Goal: Task Accomplishment & Management: Manage account settings

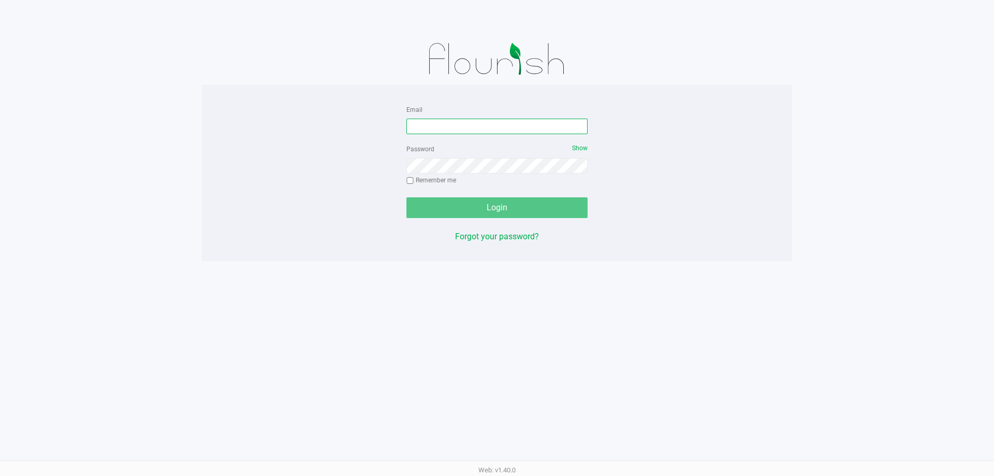
click at [519, 126] on input "Email" at bounding box center [496, 127] width 181 height 16
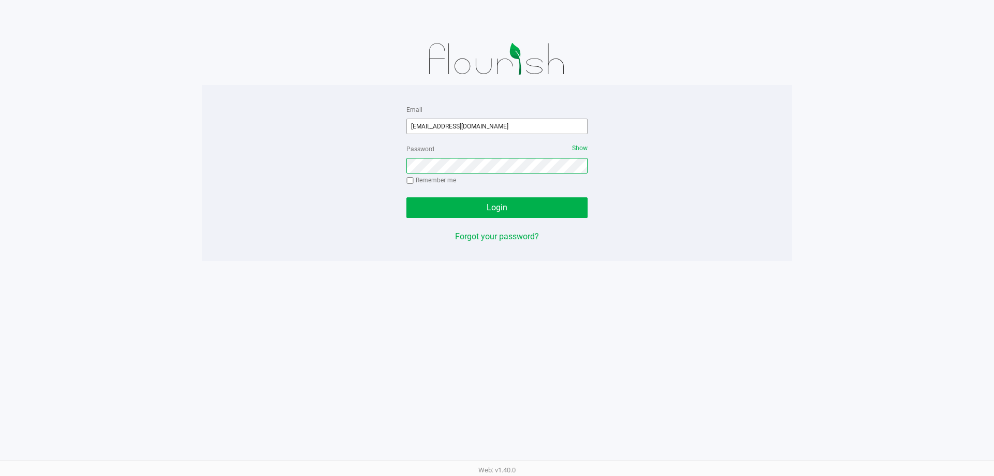
click at [406, 197] on button "Login" at bounding box center [496, 207] width 181 height 21
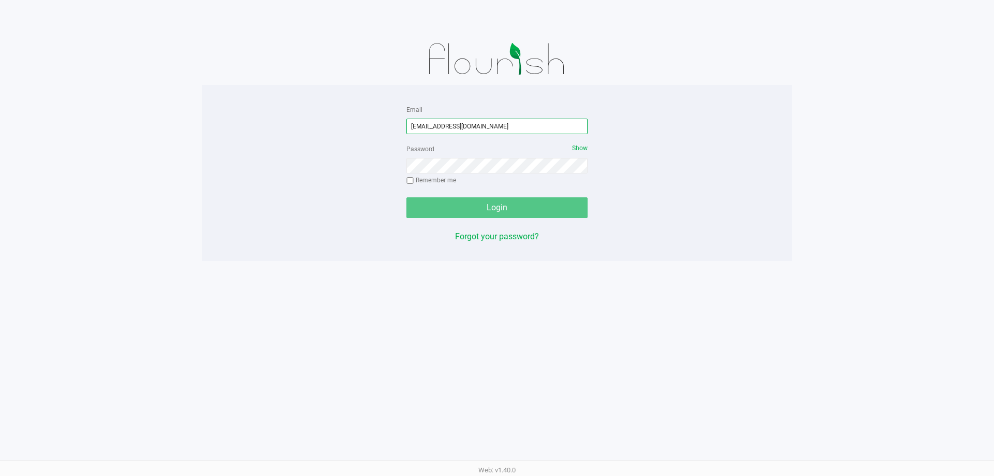
drag, startPoint x: 423, startPoint y: 128, endPoint x: 443, endPoint y: 130, distance: 20.3
click at [423, 128] on input "[EMAIL_ADDRESS][DOMAIN_NAME]" at bounding box center [496, 127] width 181 height 16
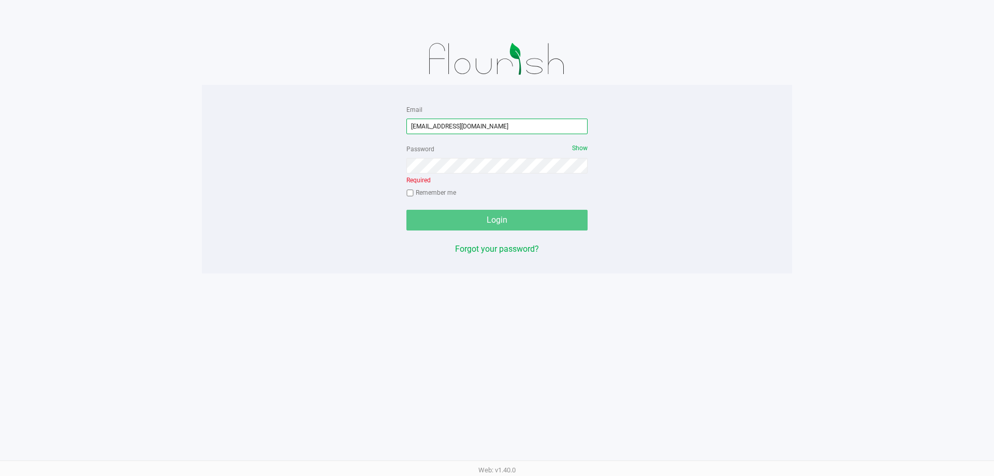
type input "[EMAIL_ADDRESS][DOMAIN_NAME]"
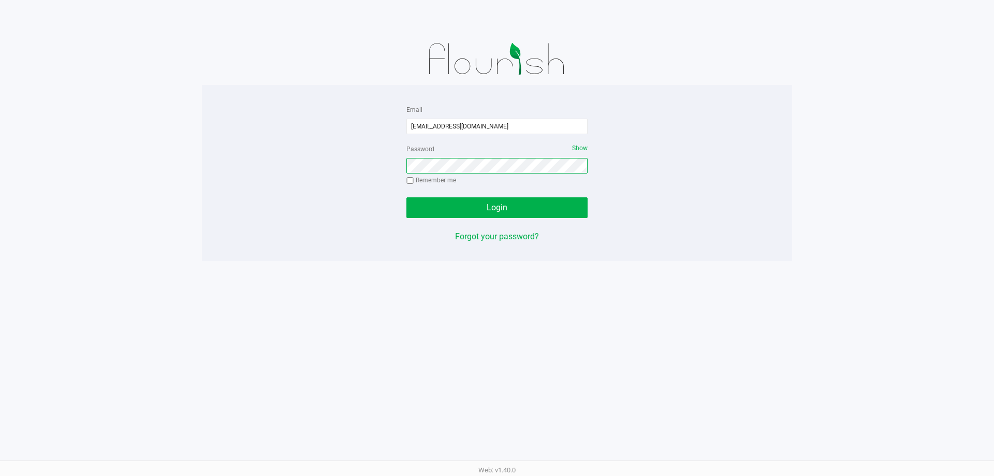
click at [406, 197] on button "Login" at bounding box center [496, 207] width 181 height 21
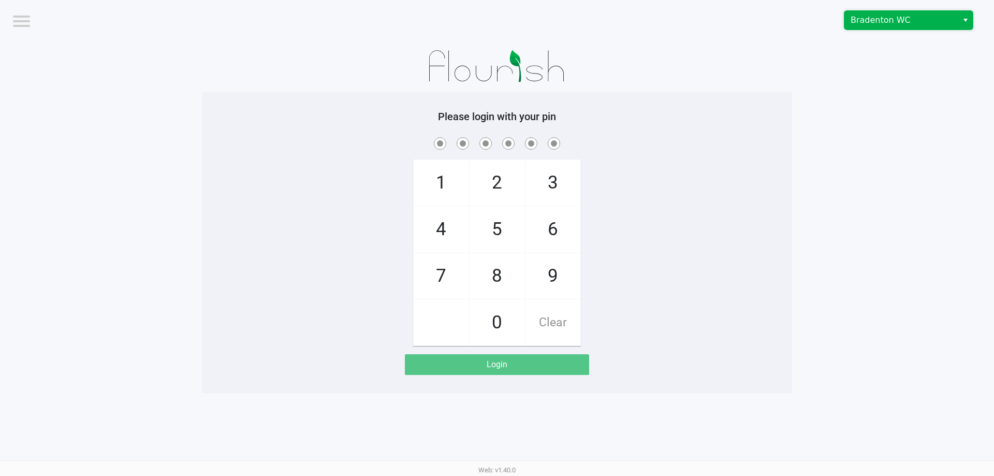
click at [855, 24] on span "Bradenton WC" at bounding box center [901, 20] width 101 height 12
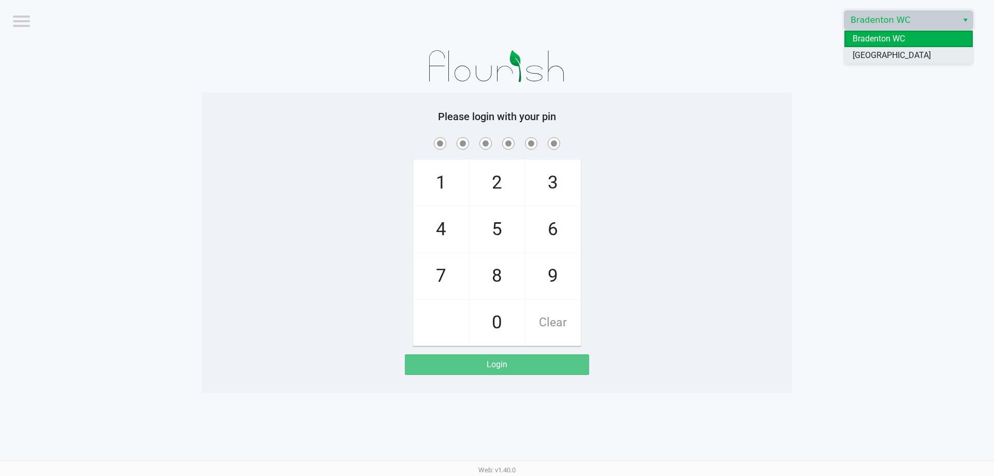
click at [856, 54] on span "[GEOGRAPHIC_DATA]" at bounding box center [892, 55] width 78 height 12
checkbox input "true"
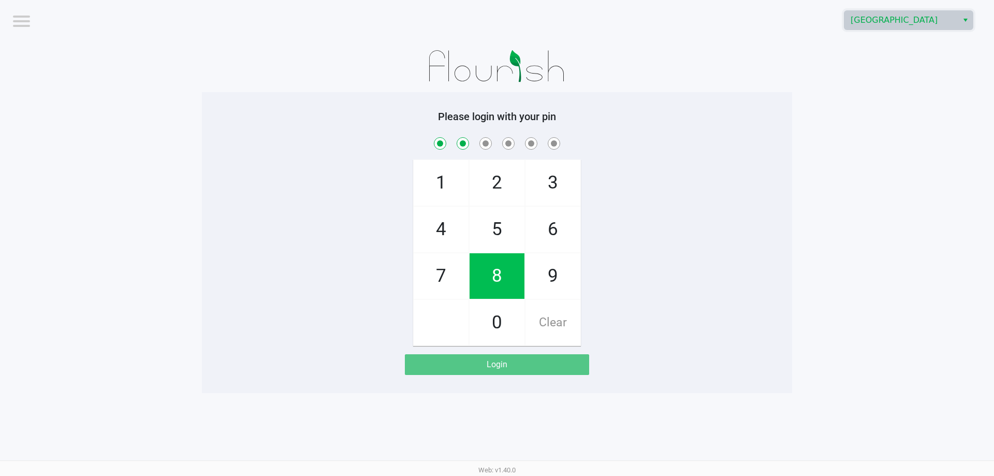
checkbox input "true"
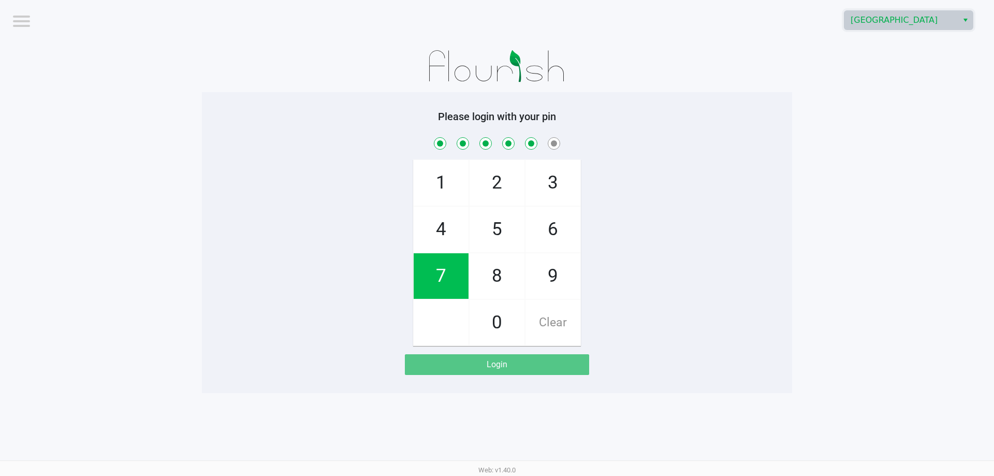
checkbox input "true"
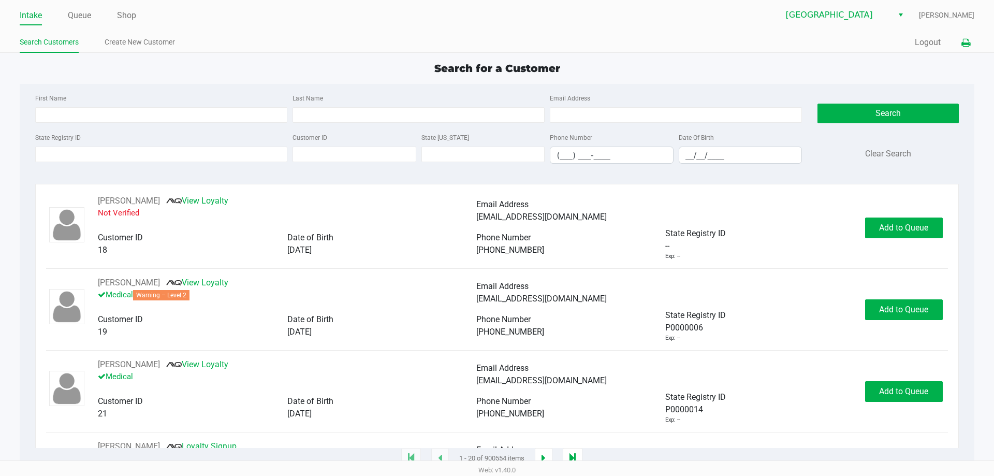
click at [964, 39] on icon at bounding box center [966, 42] width 9 height 7
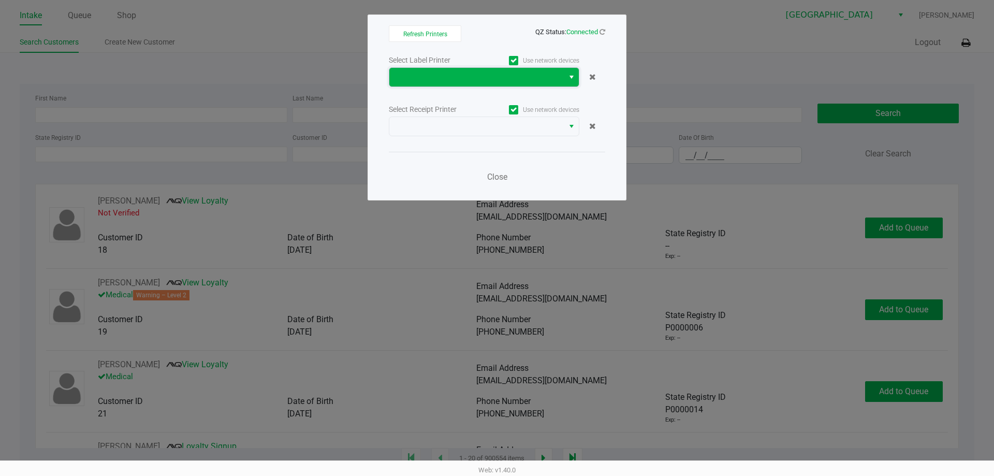
click at [557, 74] on span at bounding box center [477, 77] width 162 height 12
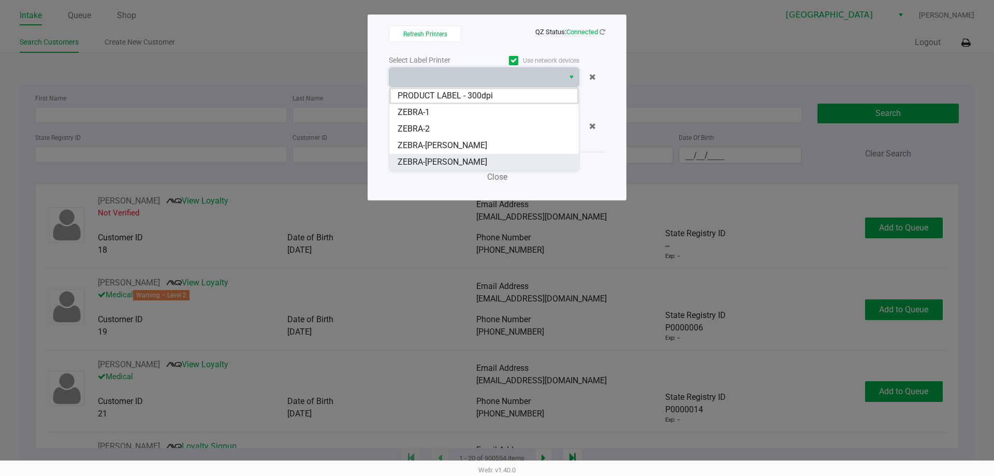
click at [505, 157] on li "ZEBRA-[PERSON_NAME]" at bounding box center [484, 162] width 190 height 17
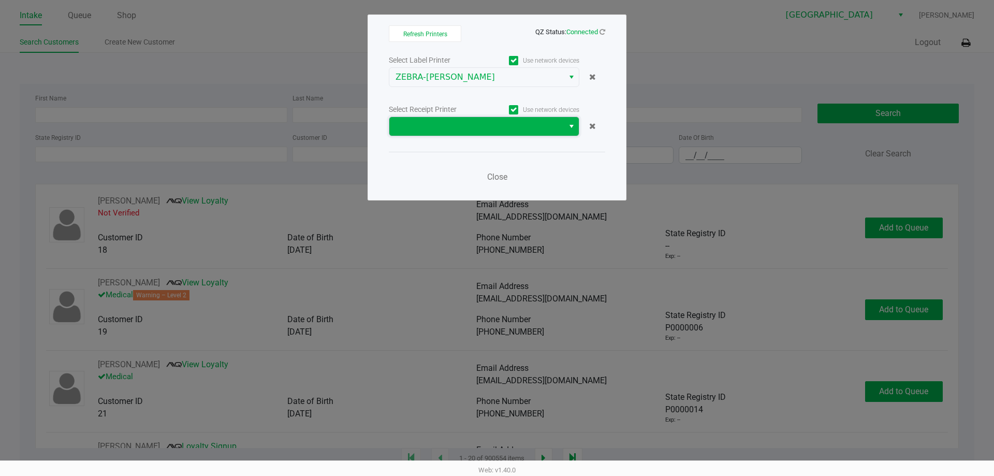
click at [506, 121] on span at bounding box center [477, 126] width 162 height 12
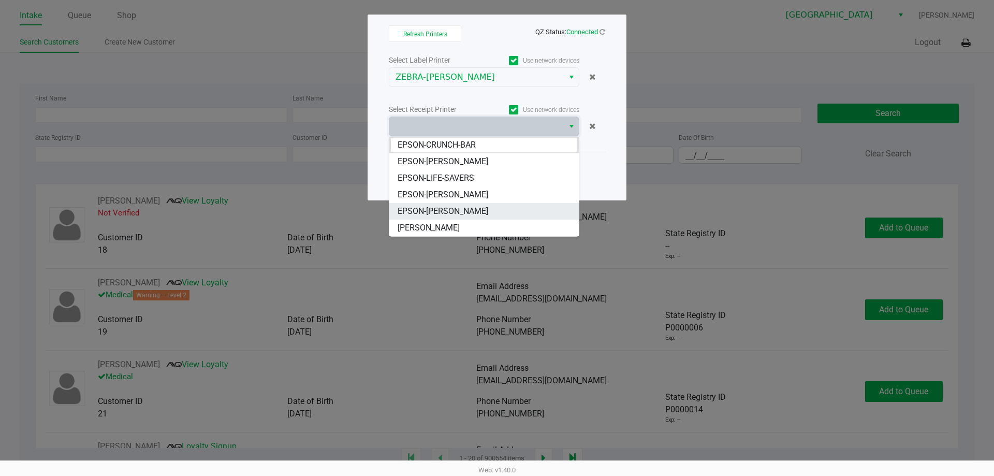
click at [494, 217] on li "EPSON-[PERSON_NAME]" at bounding box center [484, 211] width 190 height 17
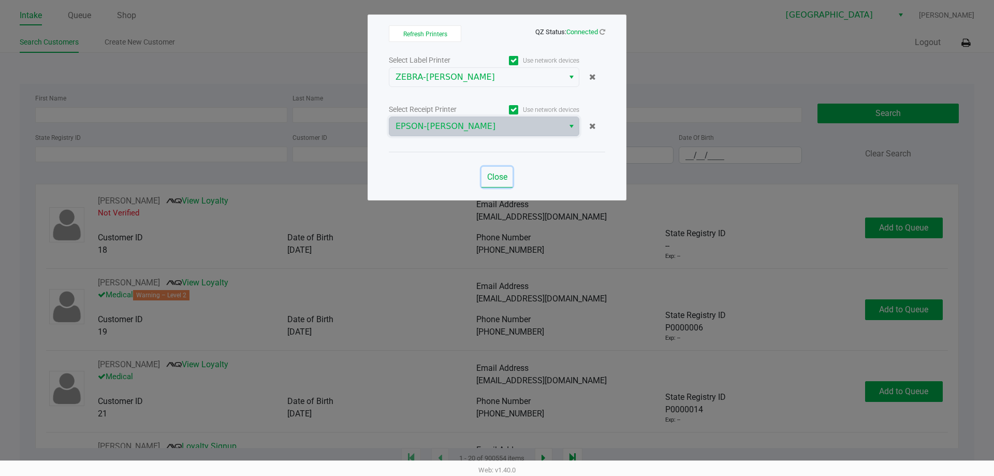
click at [497, 182] on button "Close" at bounding box center [497, 177] width 31 height 21
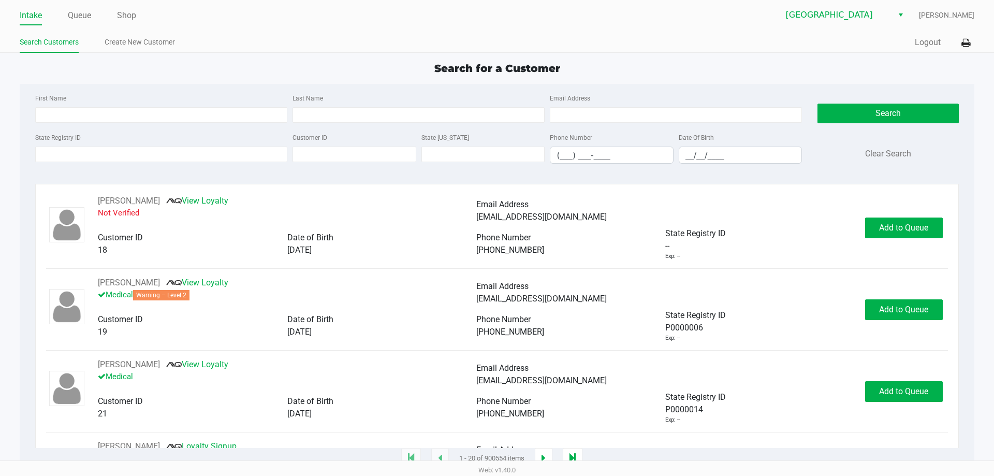
click at [797, 1] on div "Intake Queue Shop North Port WC chris Kaman Search Customers Create New Custome…" at bounding box center [497, 26] width 994 height 53
click at [773, 75] on div "Search for a Customer" at bounding box center [497, 69] width 970 height 16
click at [210, 71] on div "Search for a Customer" at bounding box center [497, 69] width 970 height 16
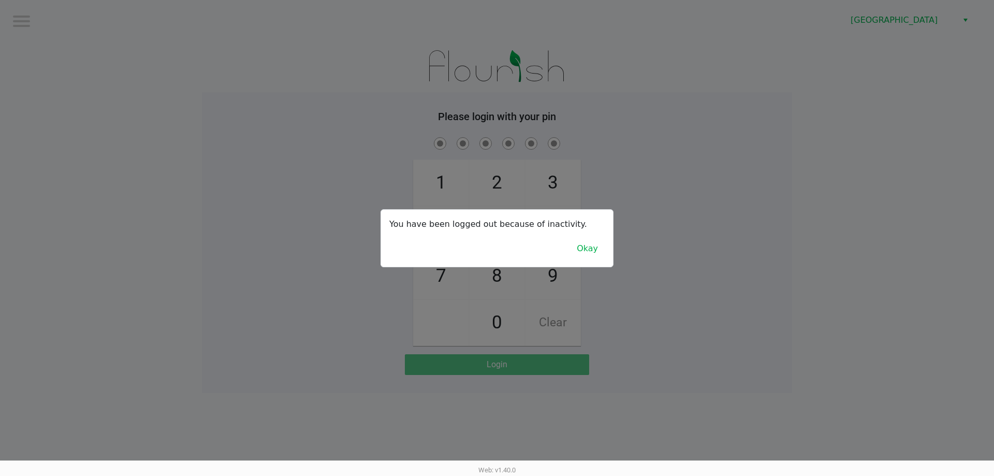
click at [590, 254] on button "Okay" at bounding box center [587, 249] width 35 height 20
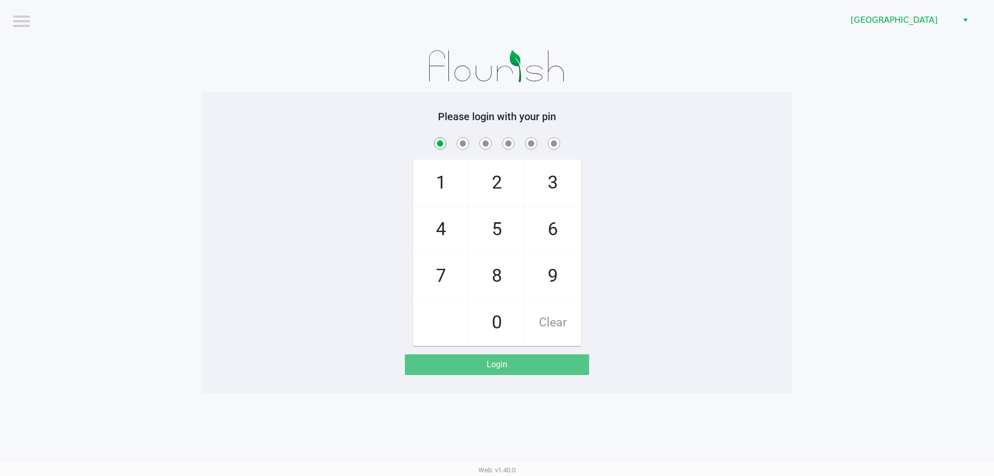
checkbox input "true"
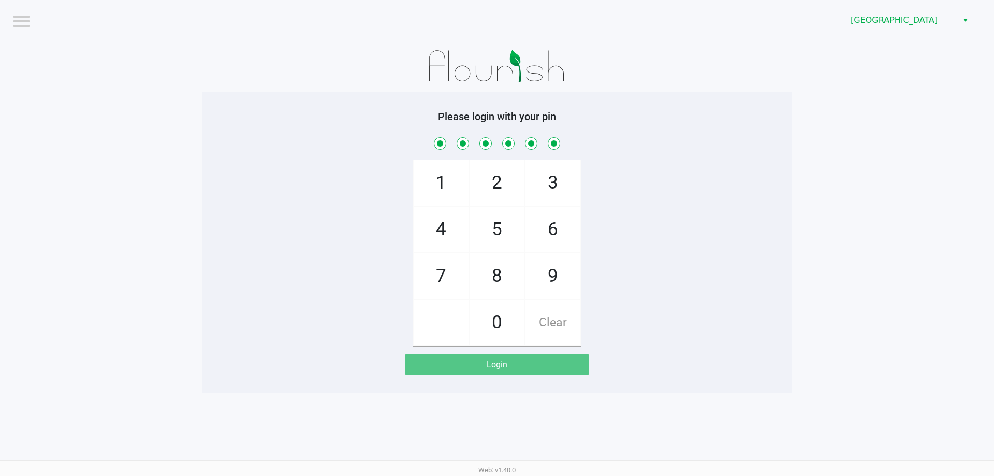
checkbox input "true"
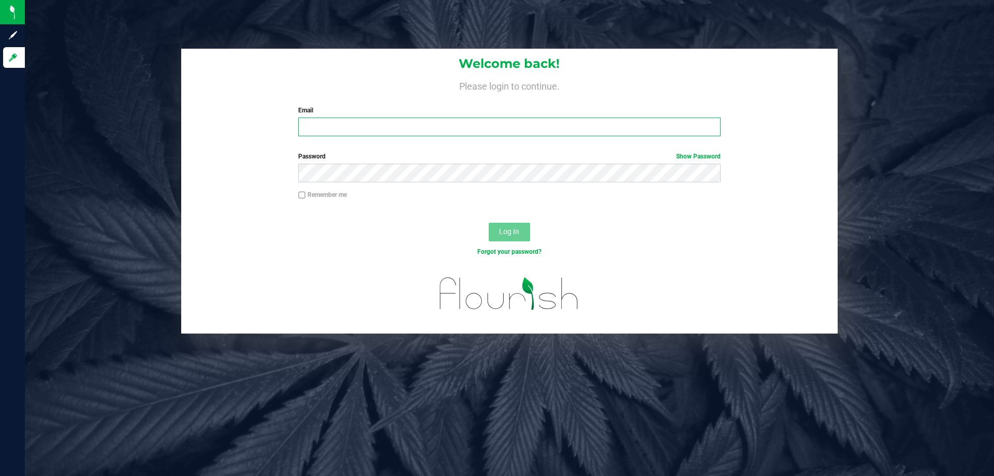
click at [620, 126] on input "Email" at bounding box center [509, 127] width 422 height 19
type input "[EMAIL_ADDRESS][DOMAIN_NAME]"
click at [489, 223] on button "Log In" at bounding box center [509, 232] width 41 height 19
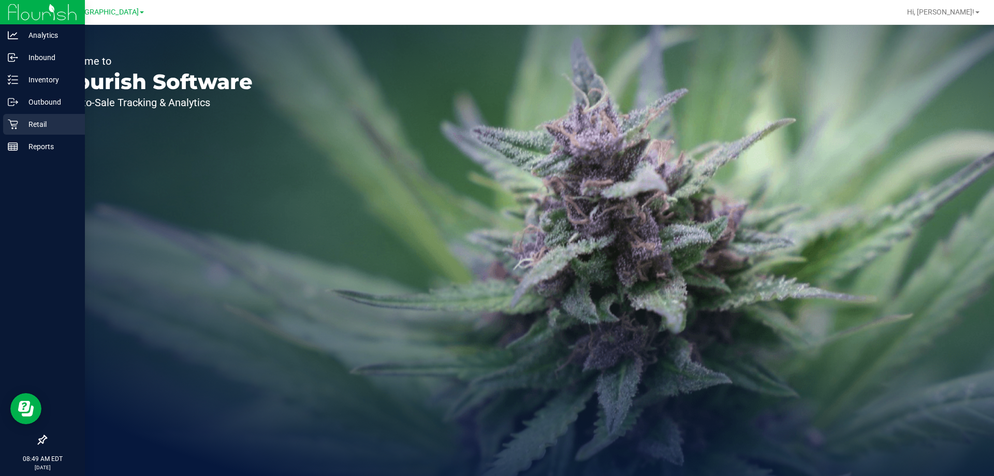
click at [24, 124] on p "Retail" at bounding box center [49, 124] width 62 height 12
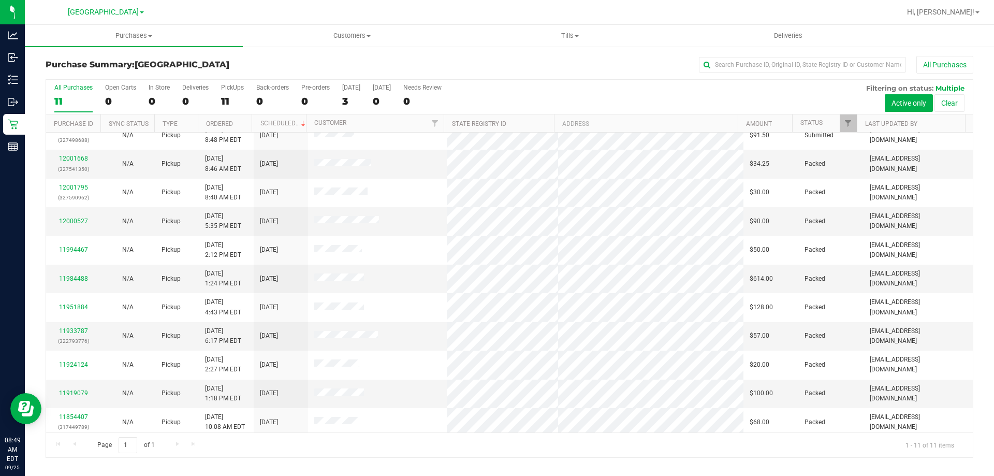
scroll to position [15, 0]
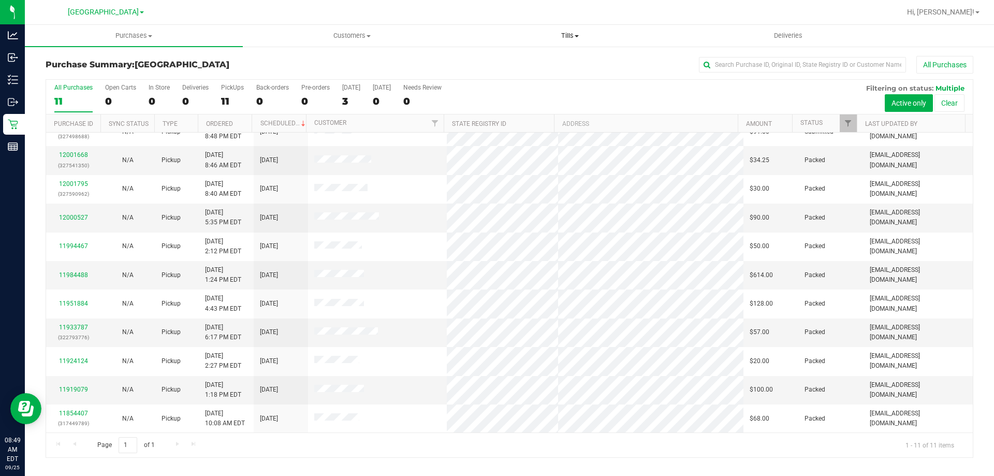
click at [564, 31] on uib-tab-heading "Tills Manage tills Reconcile e-payments" at bounding box center [569, 35] width 217 height 21
click at [561, 60] on li "Manage tills" at bounding box center [570, 62] width 218 height 12
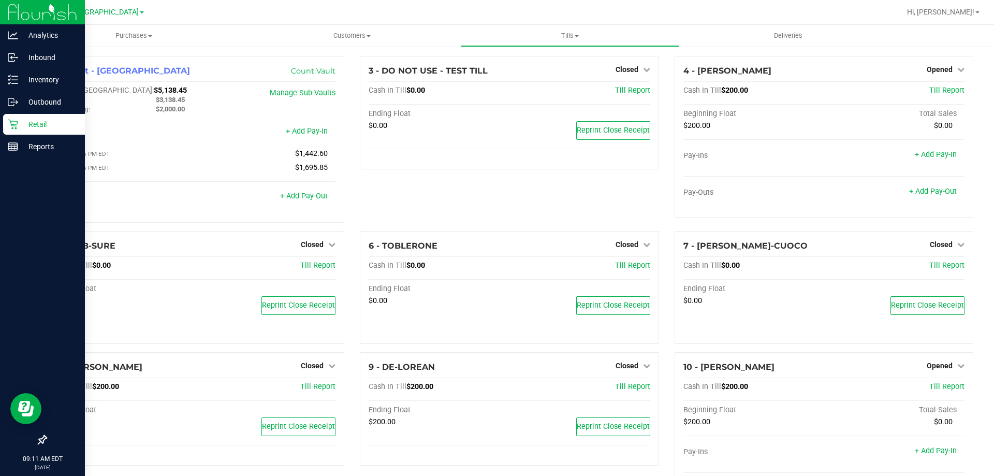
click at [18, 123] on p "Retail" at bounding box center [49, 124] width 62 height 12
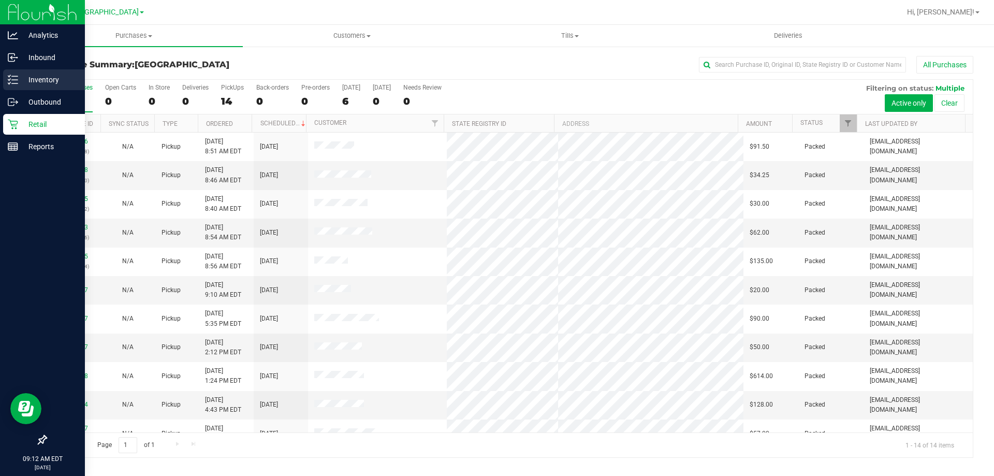
click at [14, 80] on line at bounding box center [15, 80] width 6 height 0
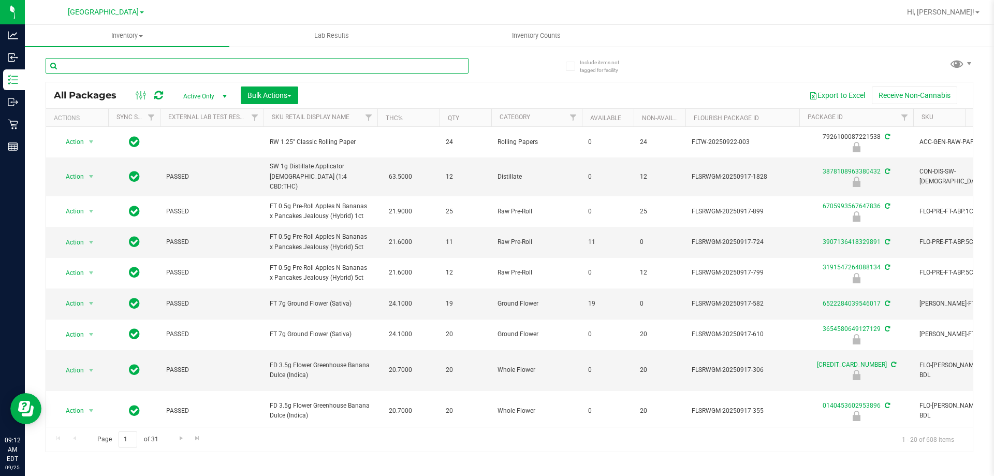
click at [410, 67] on input "text" at bounding box center [257, 66] width 423 height 16
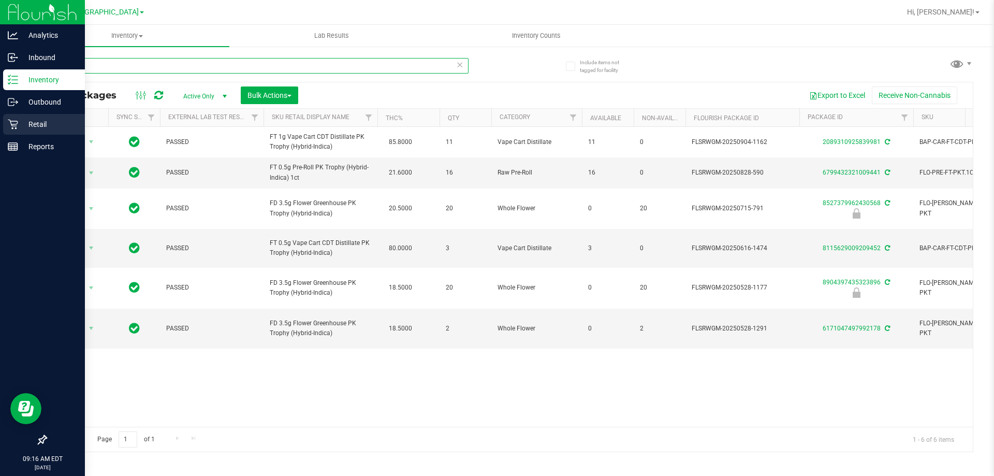
type input "pkt"
click at [37, 129] on p "Retail" at bounding box center [49, 124] width 62 height 12
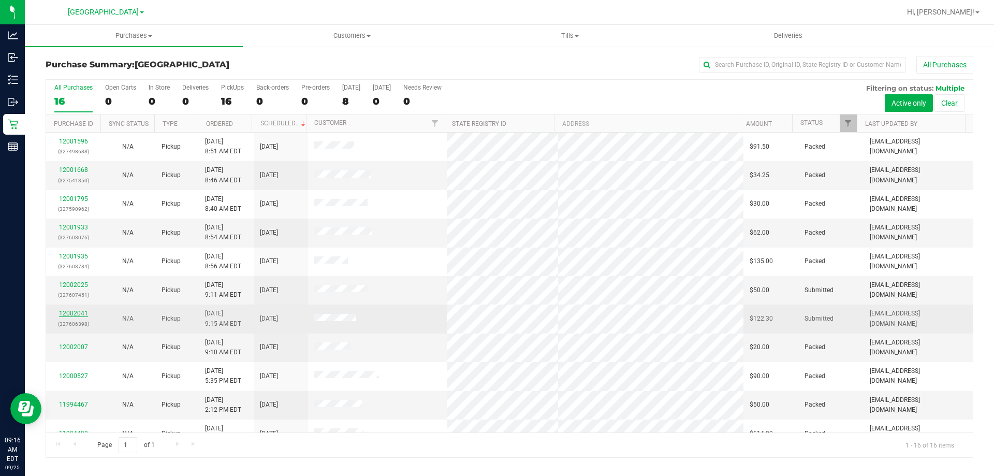
click at [83, 315] on link "12002041" at bounding box center [73, 313] width 29 height 7
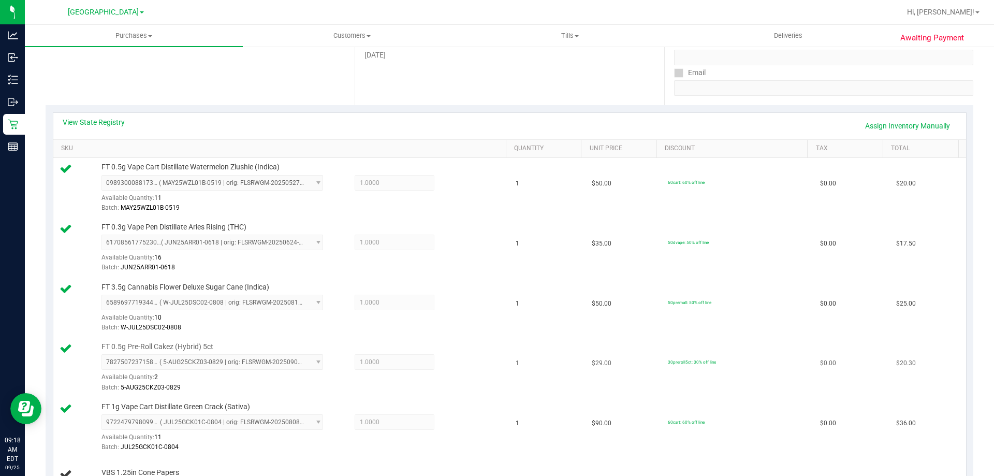
scroll to position [143, 0]
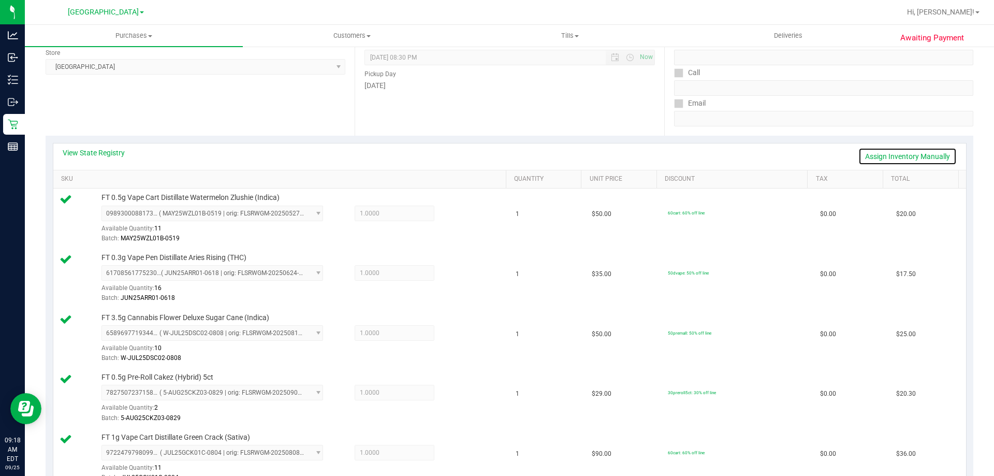
click at [924, 157] on link "Assign Inventory Manually" at bounding box center [908, 157] width 98 height 18
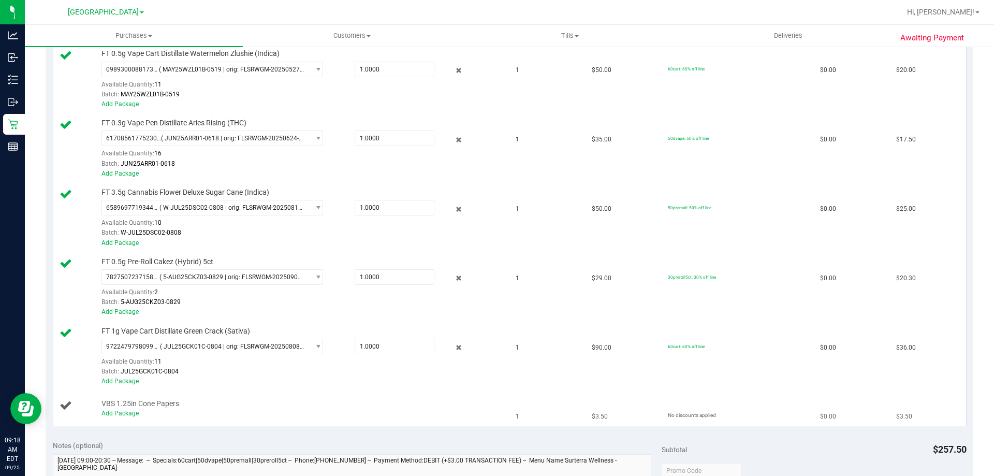
scroll to position [299, 0]
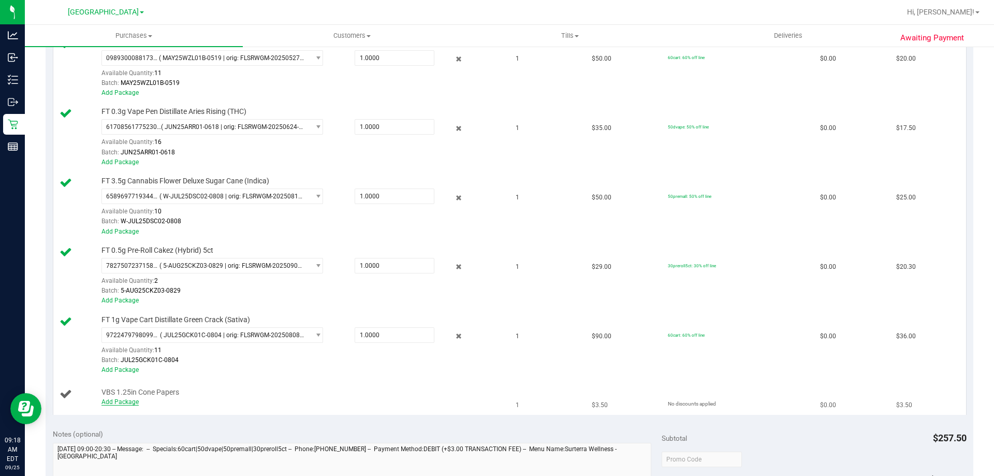
click at [118, 403] on link "Add Package" at bounding box center [119, 401] width 37 height 7
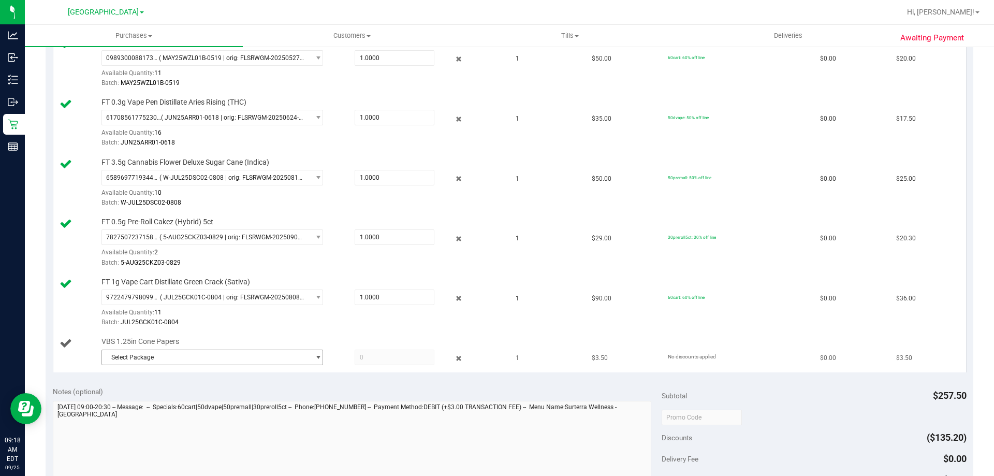
click at [245, 355] on span "Select Package" at bounding box center [206, 357] width 208 height 14
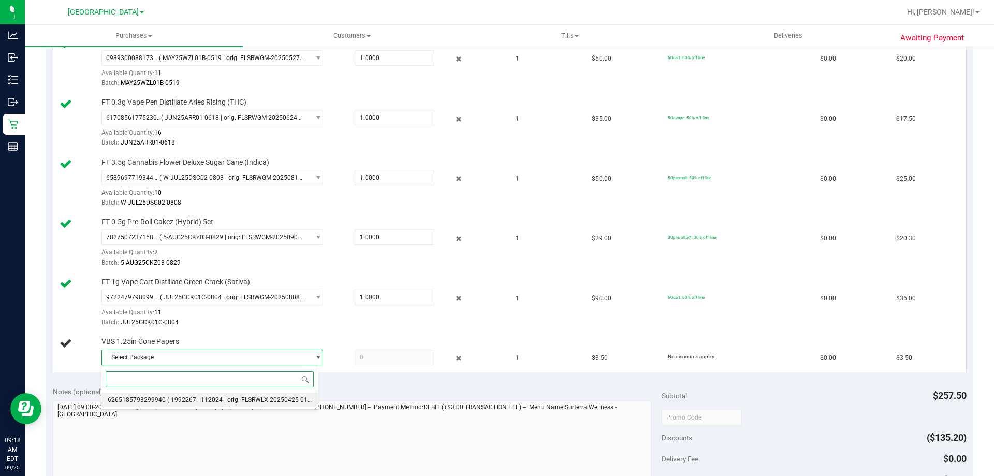
click at [232, 402] on span "( 1992267 - 112024 | orig: FLSRWLX-20250425-011 )" at bounding box center [241, 399] width 148 height 7
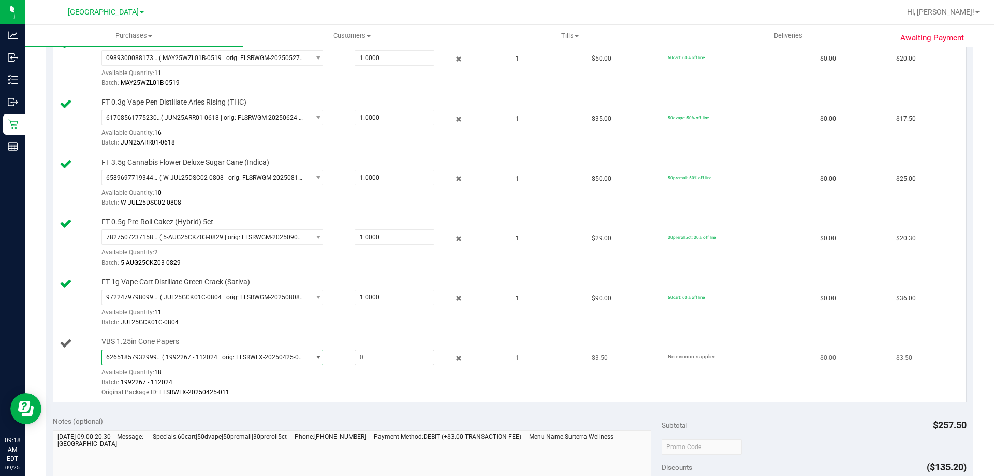
click at [358, 358] on span at bounding box center [395, 358] width 80 height 16
type input "1"
type input "1.0000"
click at [378, 380] on div "Batch: 1992267 - 112024" at bounding box center [301, 382] width 400 height 10
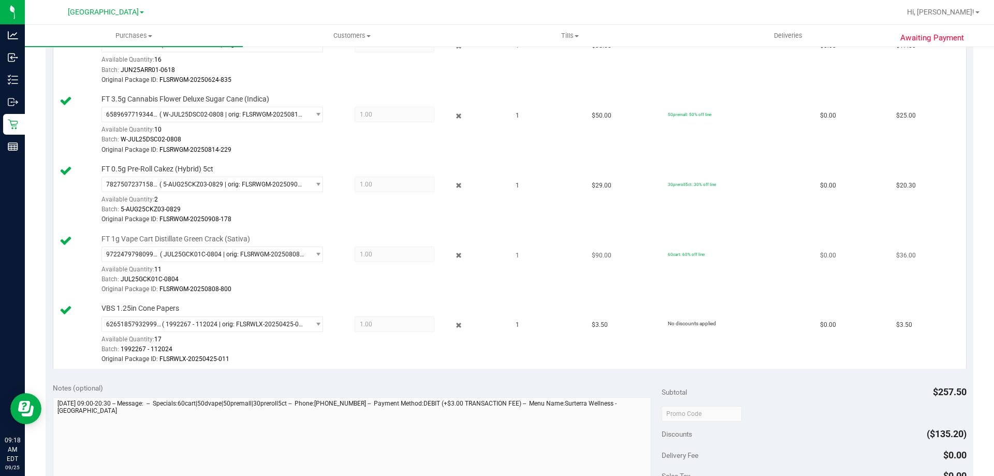
scroll to position [518, 0]
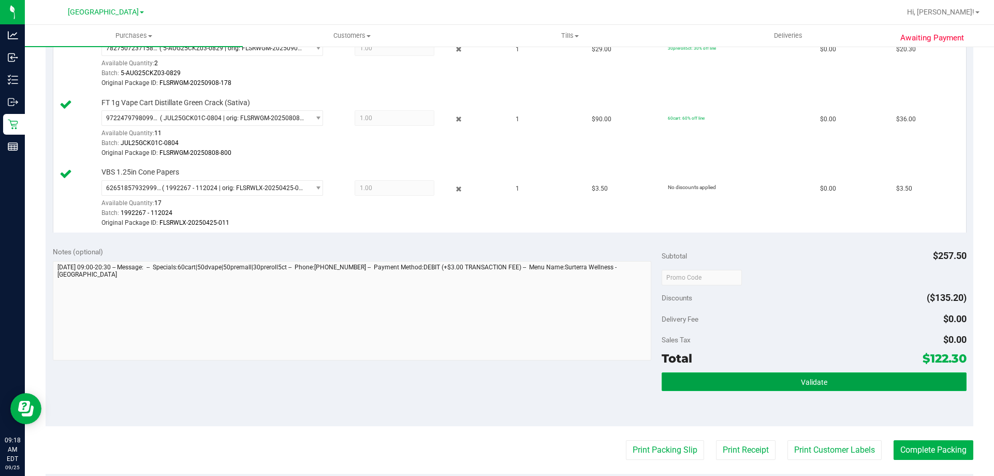
click at [812, 386] on span "Validate" at bounding box center [814, 382] width 26 height 8
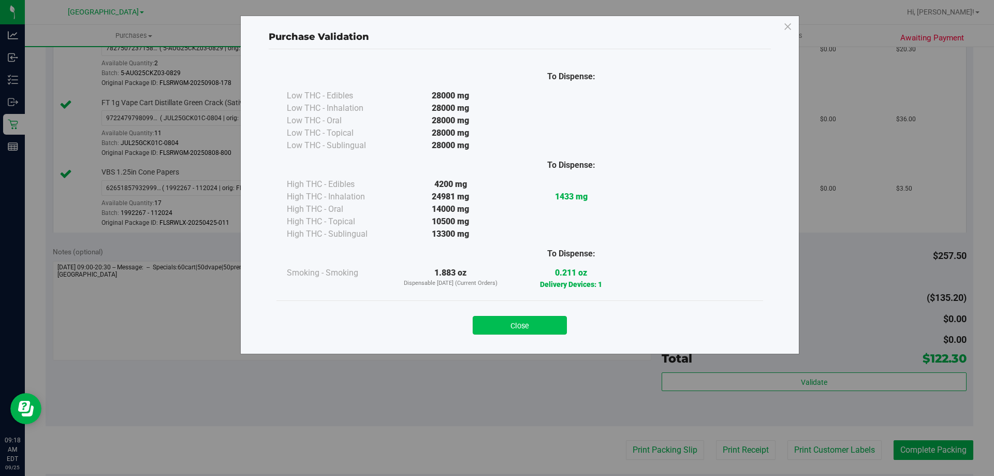
click at [519, 326] on button "Close" at bounding box center [520, 325] width 94 height 19
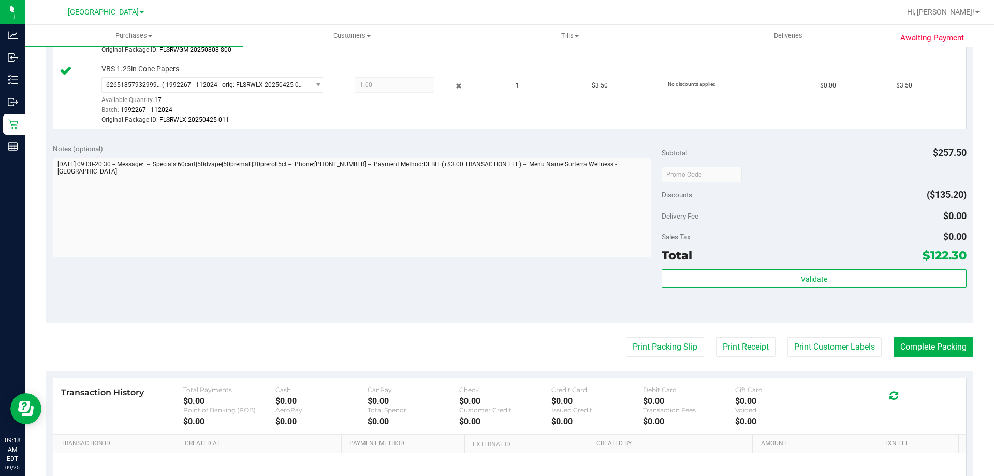
scroll to position [621, 0]
click at [626, 342] on button "Print Packing Slip" at bounding box center [665, 347] width 78 height 20
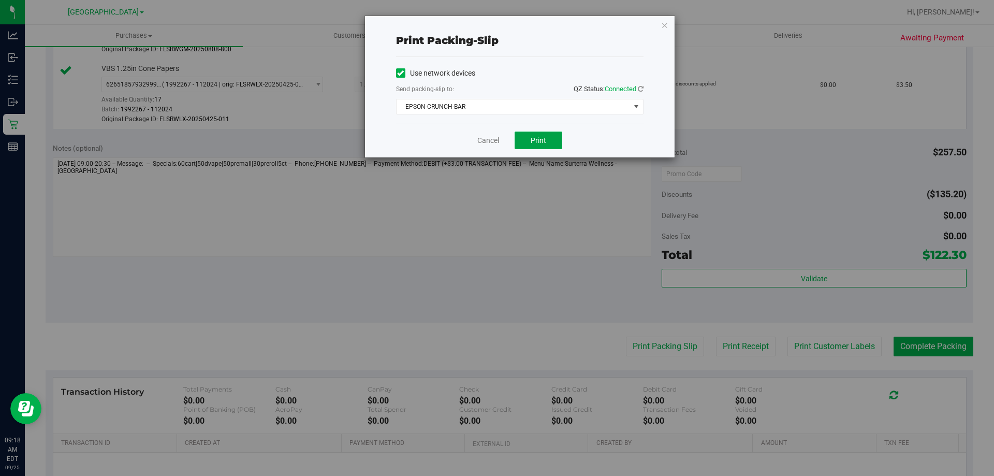
click at [528, 142] on button "Print" at bounding box center [539, 141] width 48 height 18
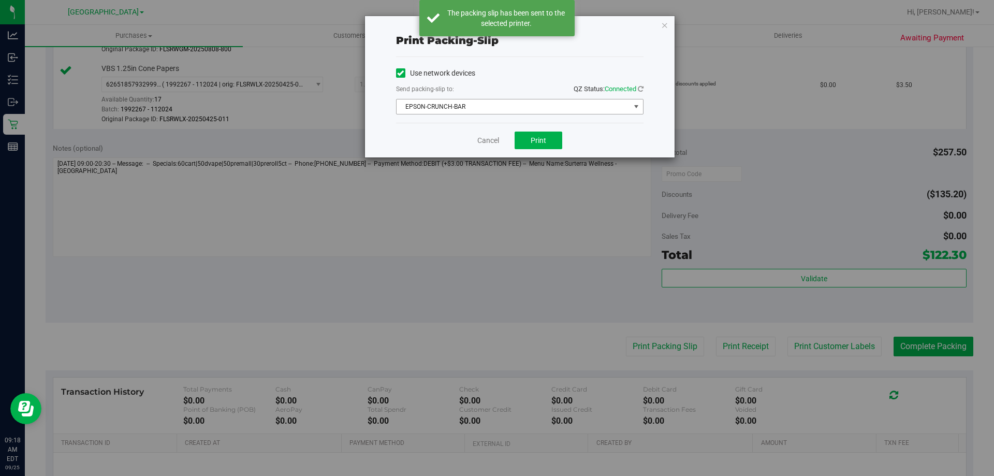
click at [628, 105] on span "EPSON-CRUNCH-BAR" at bounding box center [514, 106] width 234 height 14
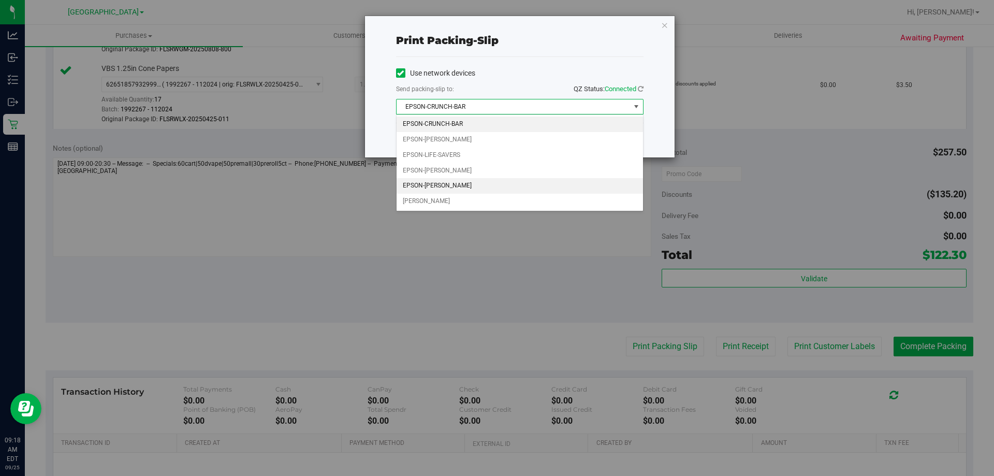
click at [591, 191] on li "EPSON-[PERSON_NAME]" at bounding box center [520, 186] width 246 height 16
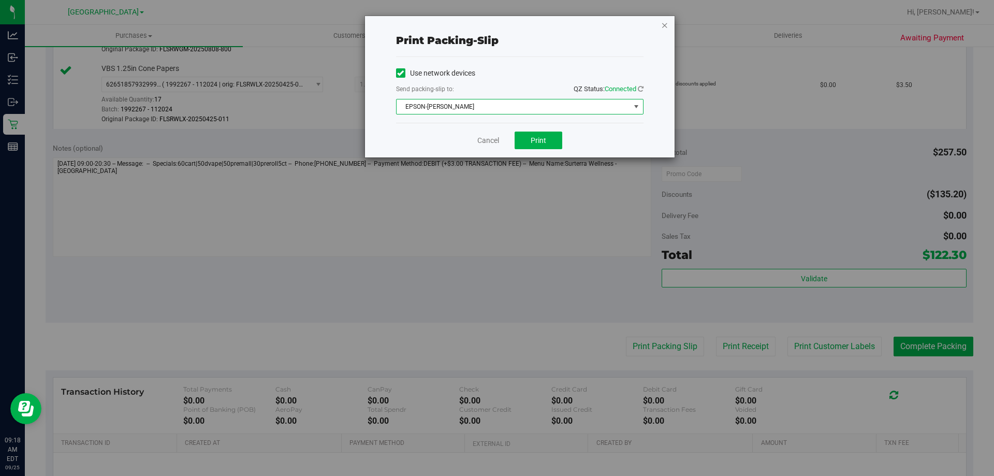
click at [663, 24] on icon "button" at bounding box center [664, 25] width 7 height 12
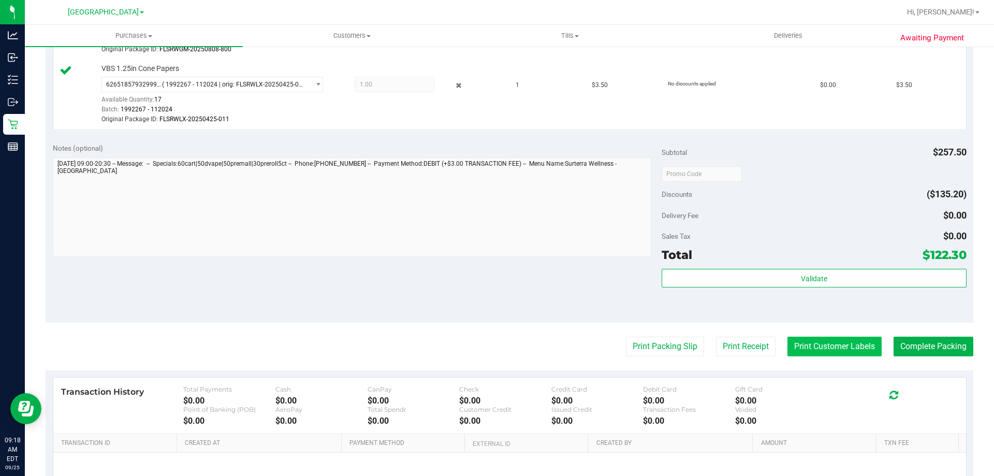
click at [804, 352] on button "Print Customer Labels" at bounding box center [835, 347] width 94 height 20
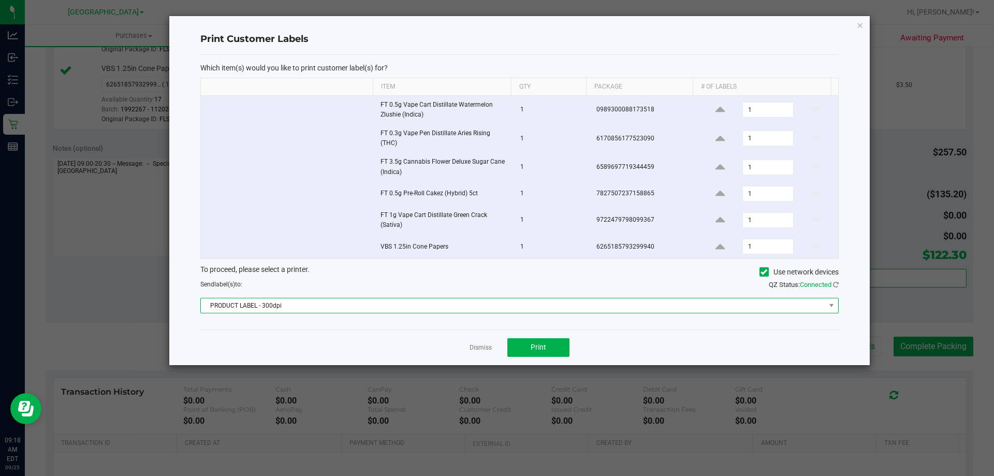
click at [467, 307] on span "PRODUCT LABEL - 300dpi" at bounding box center [513, 305] width 625 height 14
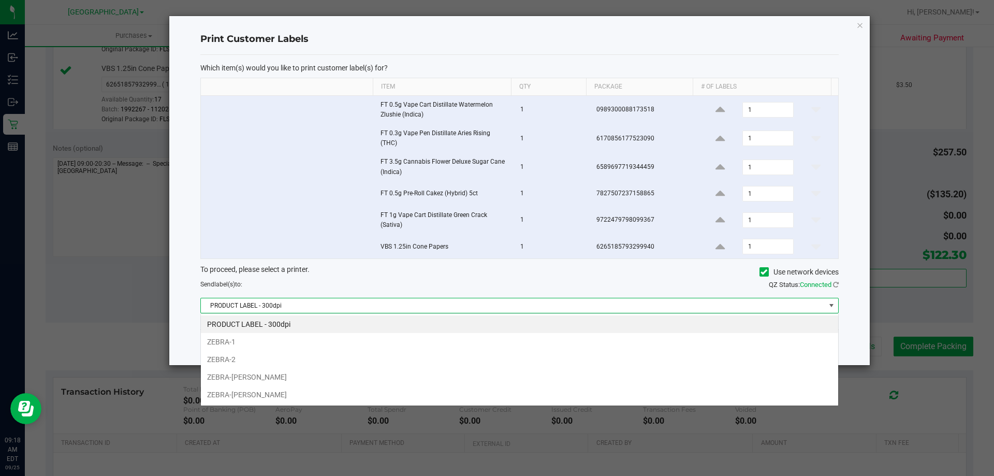
scroll to position [16, 638]
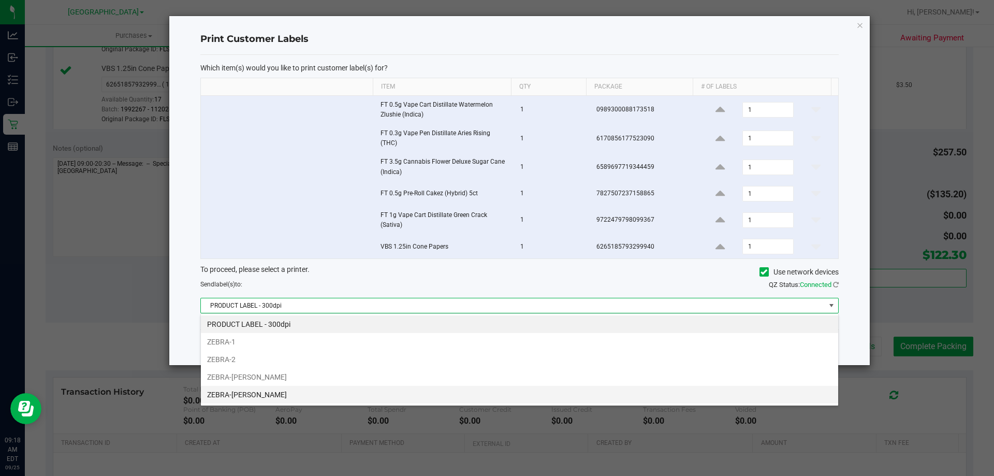
click at [337, 387] on li "ZEBRA-[PERSON_NAME]" at bounding box center [519, 395] width 637 height 18
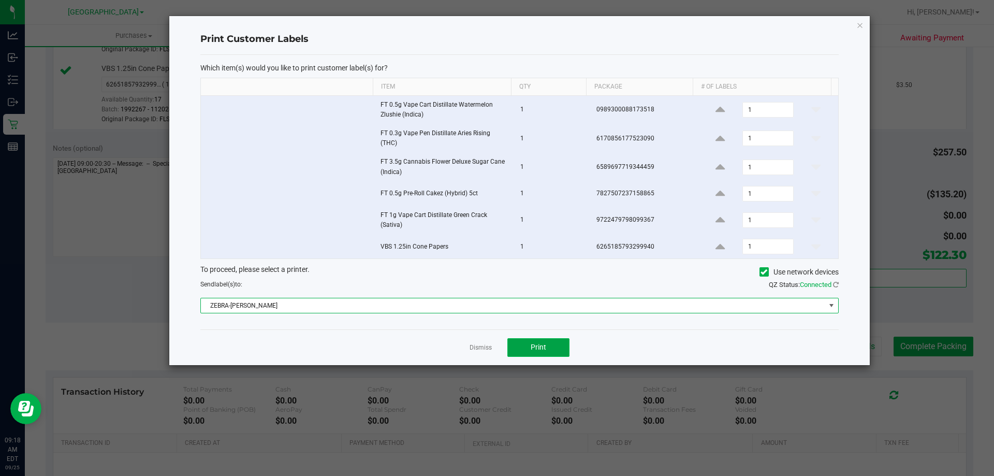
click at [542, 351] on span "Print" at bounding box center [539, 347] width 16 height 8
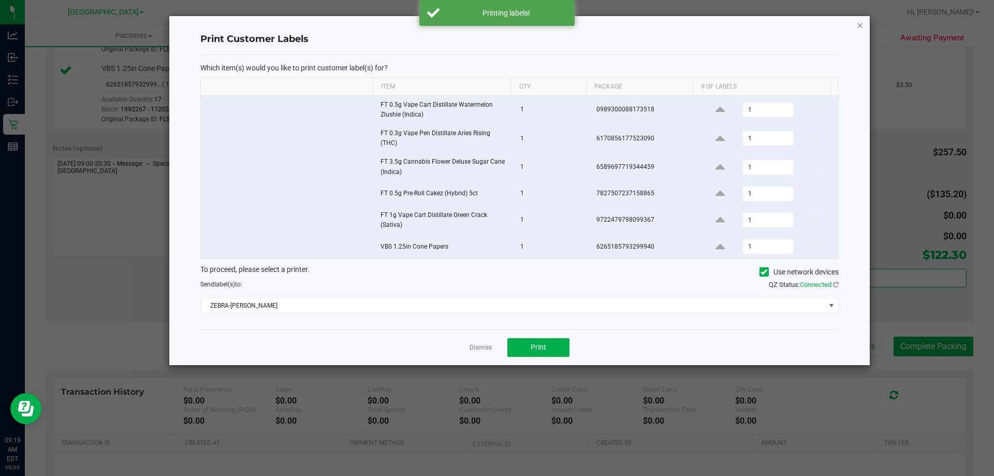
click at [859, 26] on icon "button" at bounding box center [859, 25] width 7 height 12
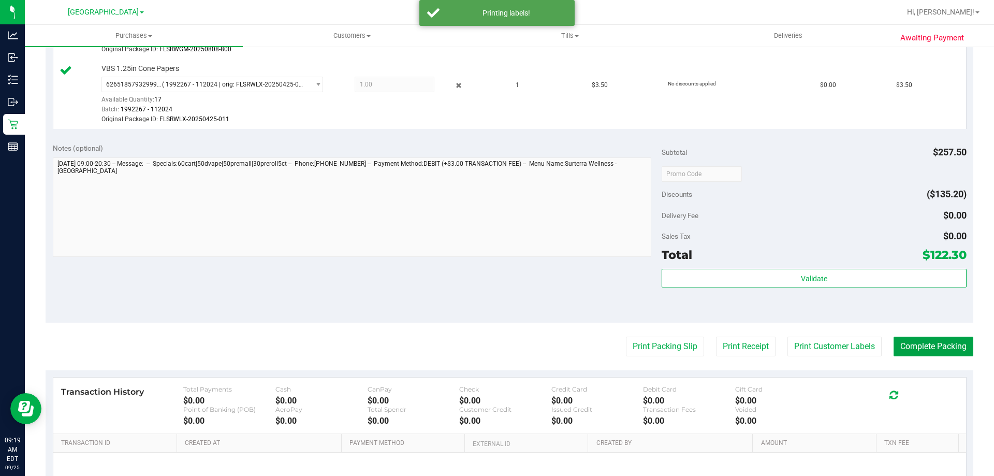
click at [941, 351] on button "Complete Packing" at bounding box center [934, 347] width 80 height 20
